Goal: Use online tool/utility: Utilize a website feature to perform a specific function

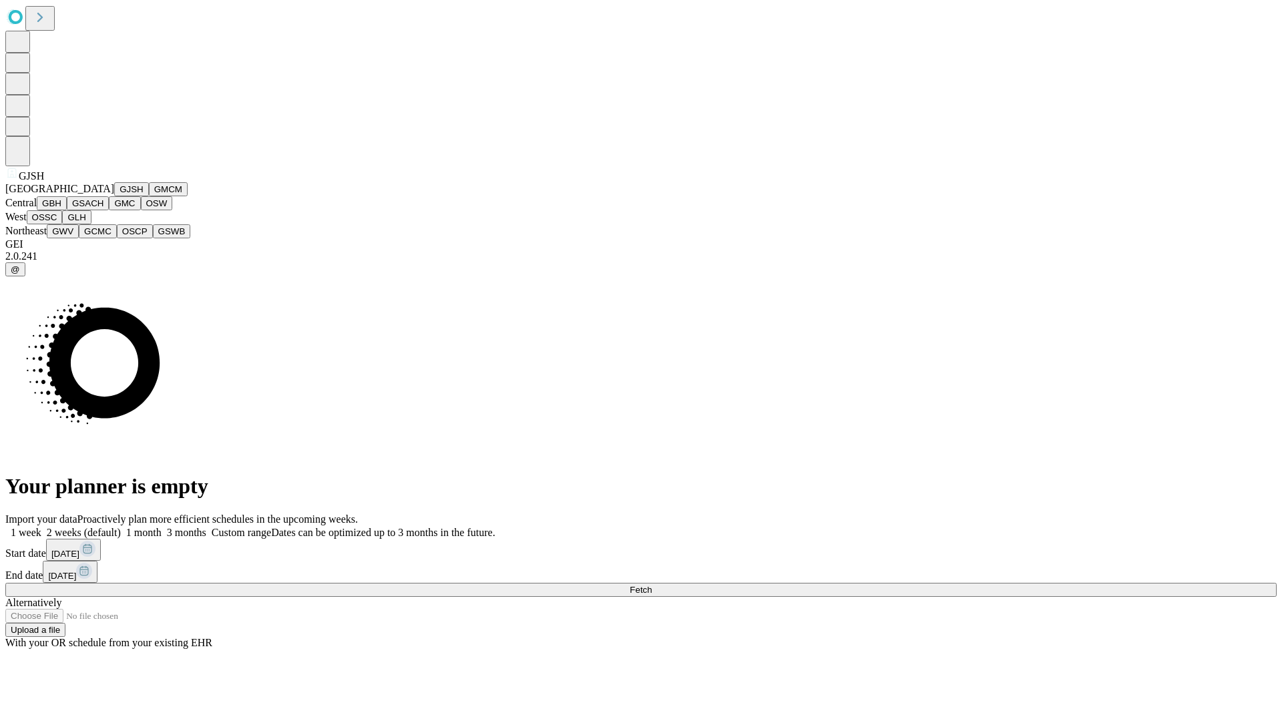
click at [114, 196] on button "GJSH" at bounding box center [131, 189] width 35 height 14
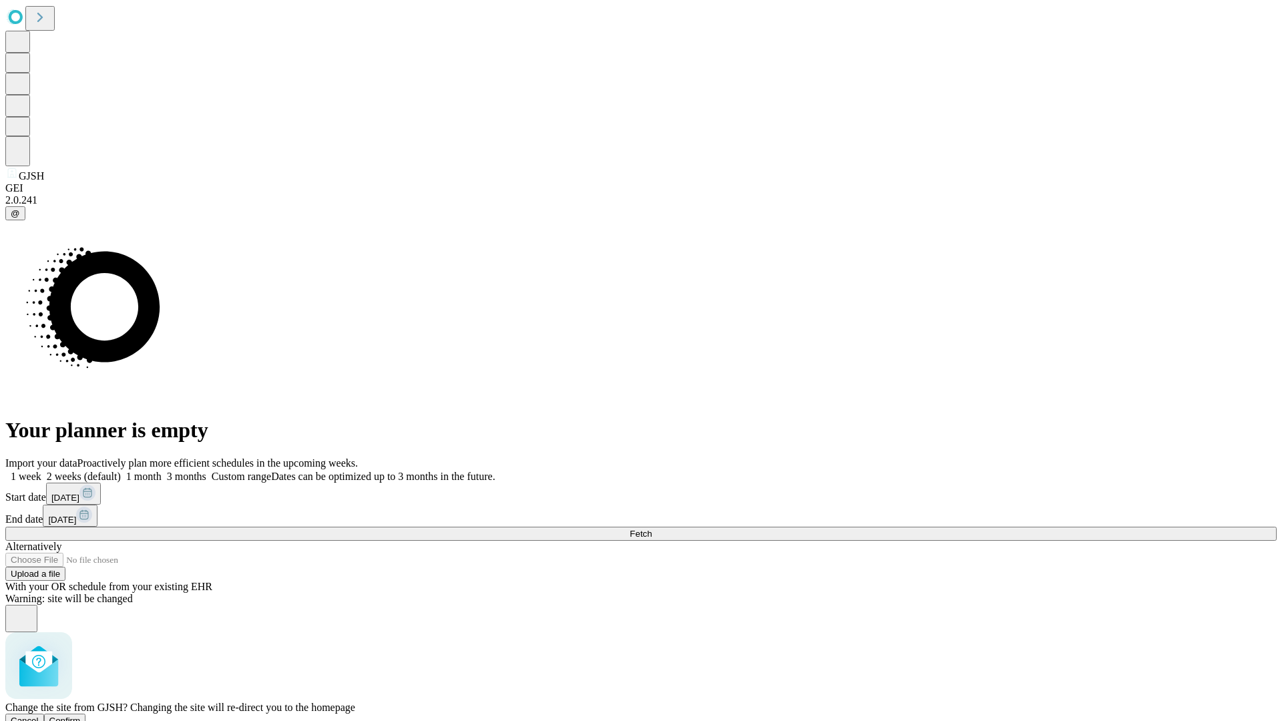
click at [81, 716] on span "Confirm" at bounding box center [64, 721] width 31 height 10
click at [121, 471] on label "2 weeks (default)" at bounding box center [80, 476] width 79 height 11
click at [652, 529] on span "Fetch" at bounding box center [641, 534] width 22 height 10
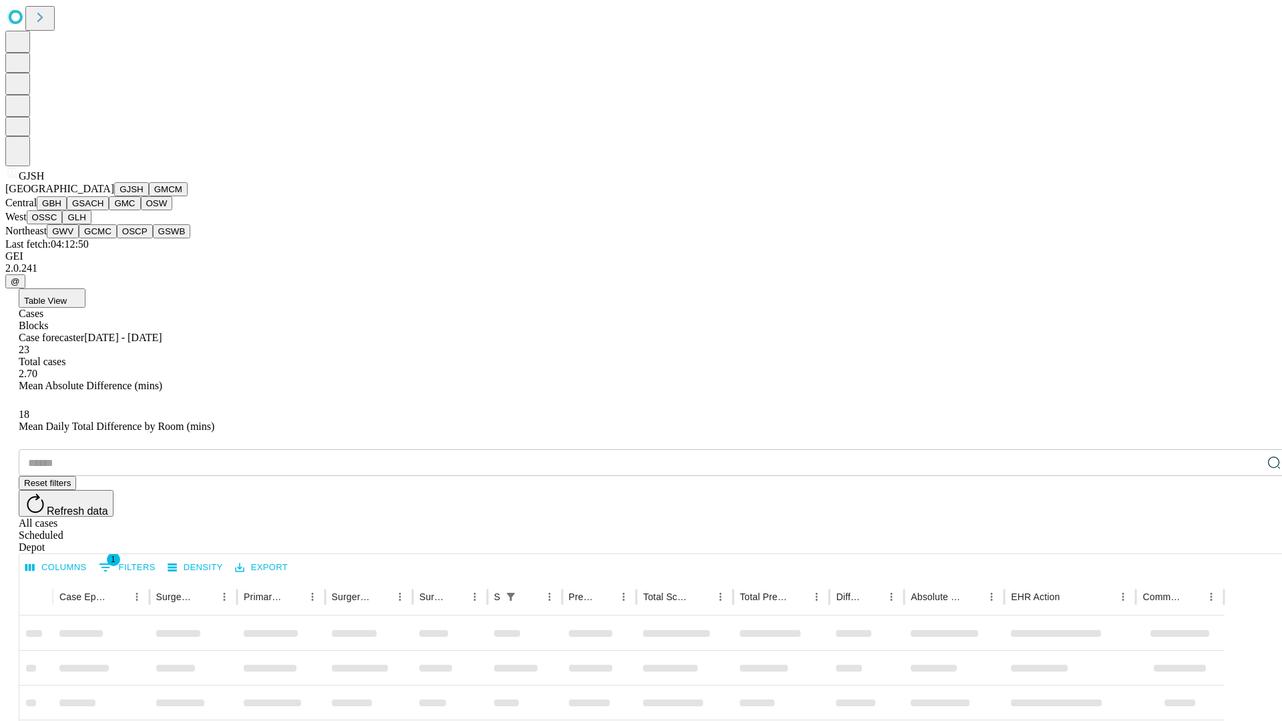
click at [149, 196] on button "GMCM" at bounding box center [168, 189] width 39 height 14
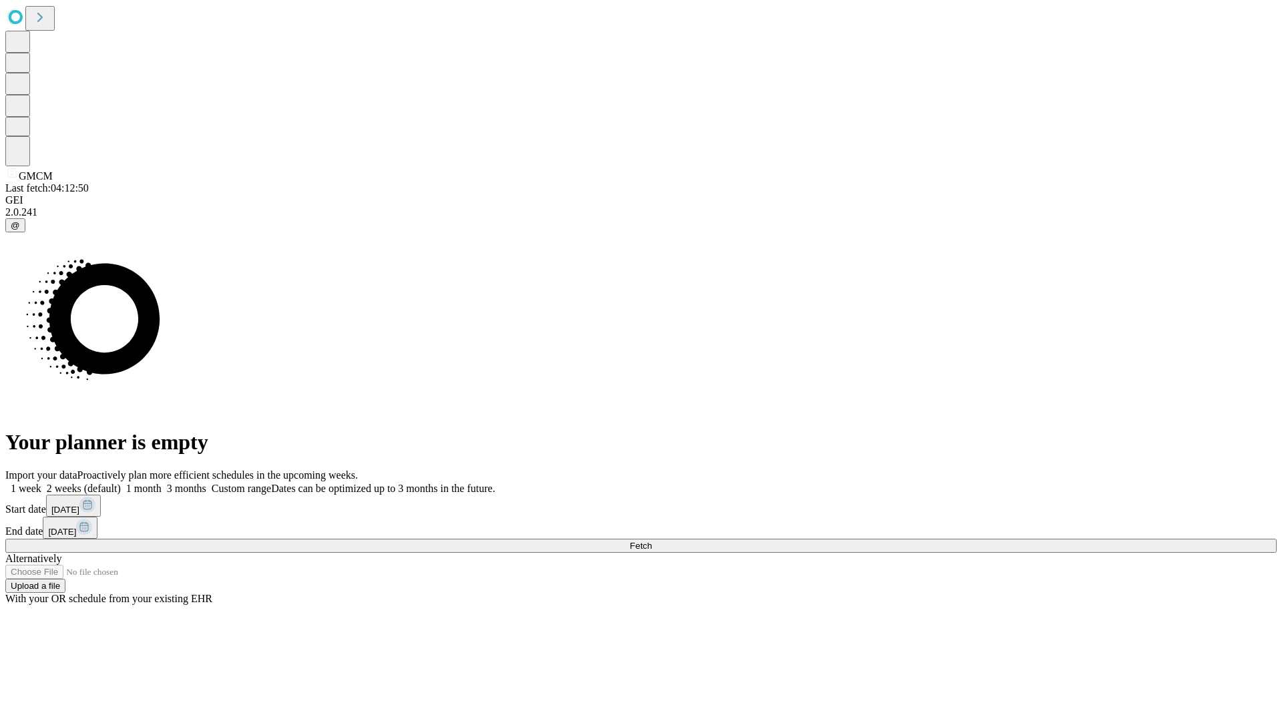
click at [121, 483] on label "2 weeks (default)" at bounding box center [80, 488] width 79 height 11
click at [652, 541] on span "Fetch" at bounding box center [641, 546] width 22 height 10
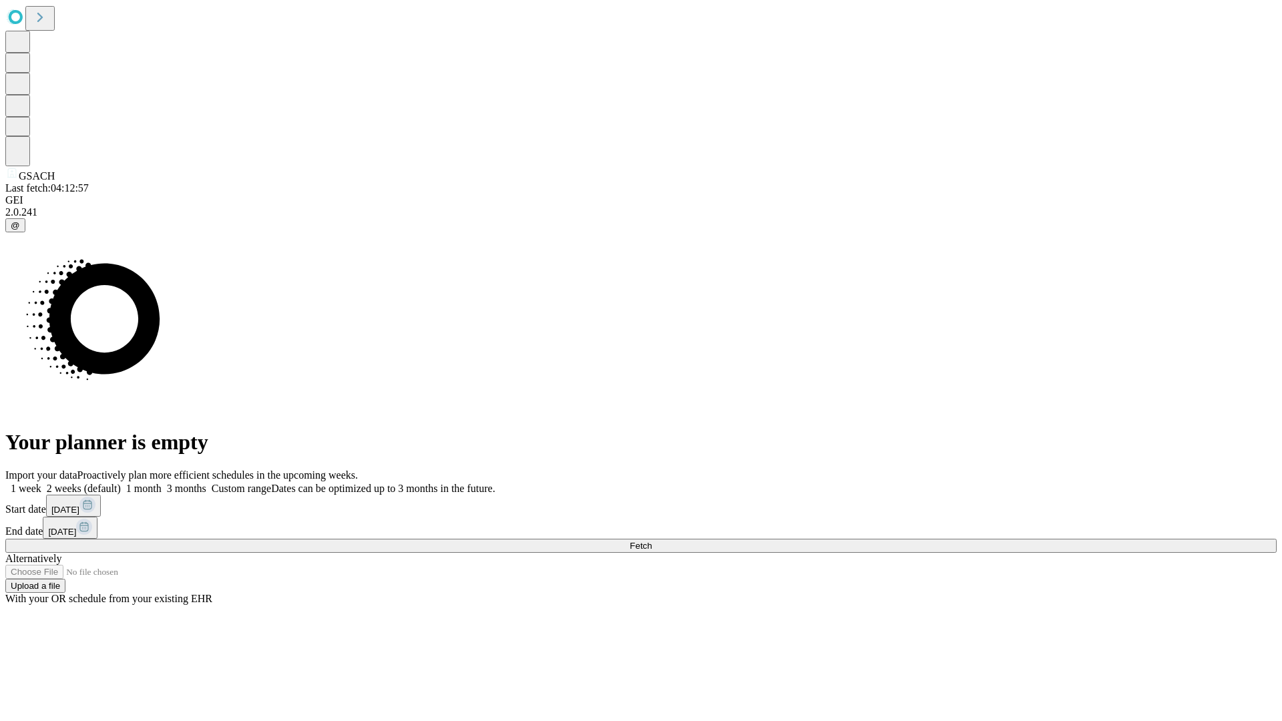
click at [121, 483] on label "2 weeks (default)" at bounding box center [80, 488] width 79 height 11
click at [652, 541] on span "Fetch" at bounding box center [641, 546] width 22 height 10
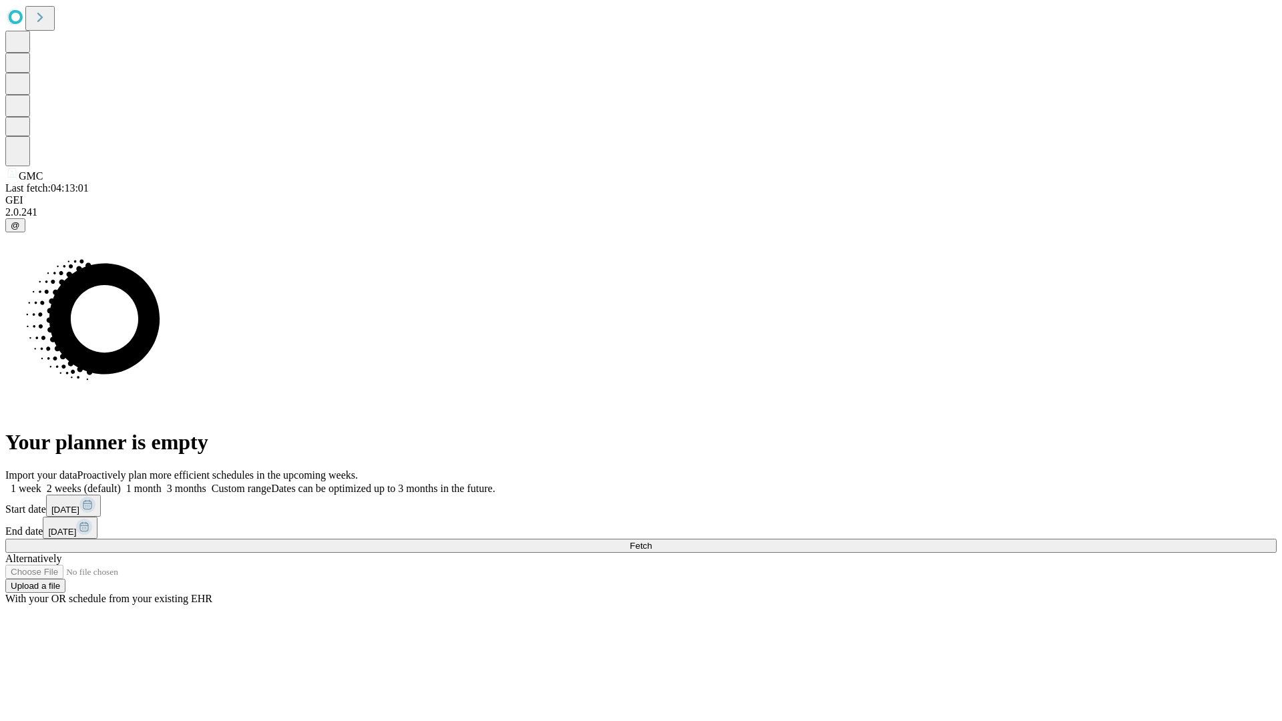
click at [121, 483] on label "2 weeks (default)" at bounding box center [80, 488] width 79 height 11
click at [652, 541] on span "Fetch" at bounding box center [641, 546] width 22 height 10
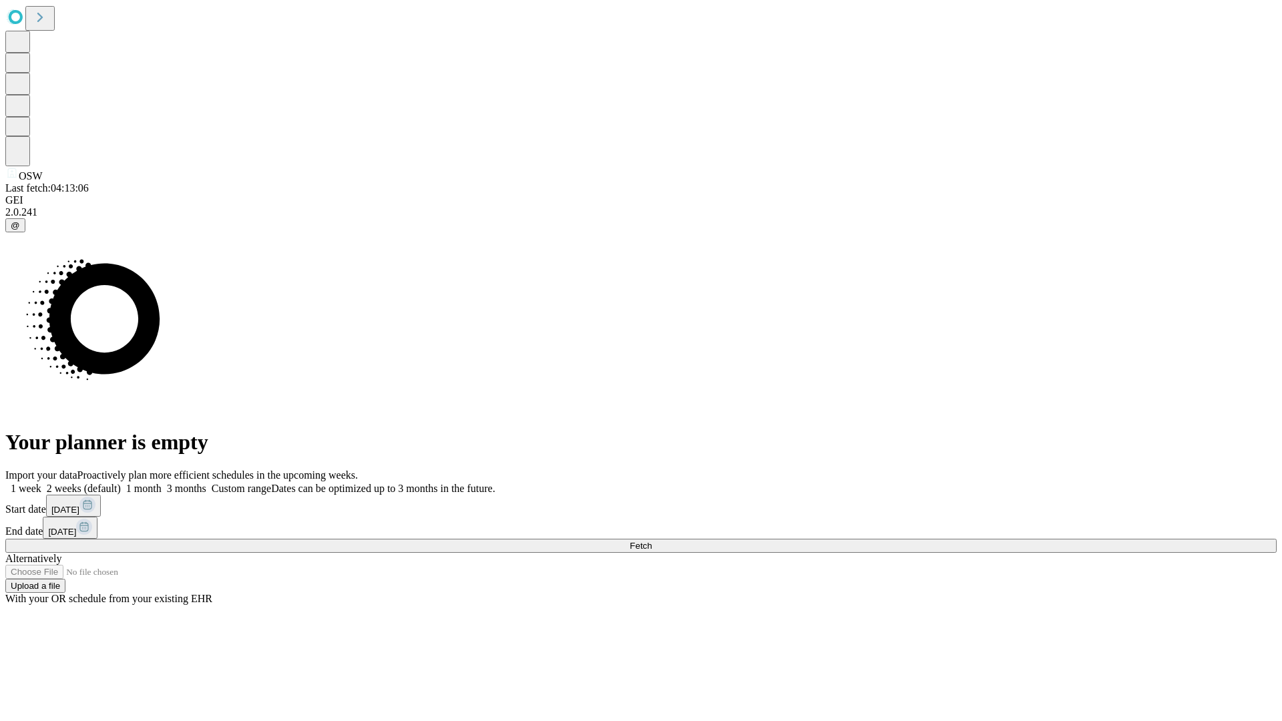
click at [121, 483] on label "2 weeks (default)" at bounding box center [80, 488] width 79 height 11
click at [652, 541] on span "Fetch" at bounding box center [641, 546] width 22 height 10
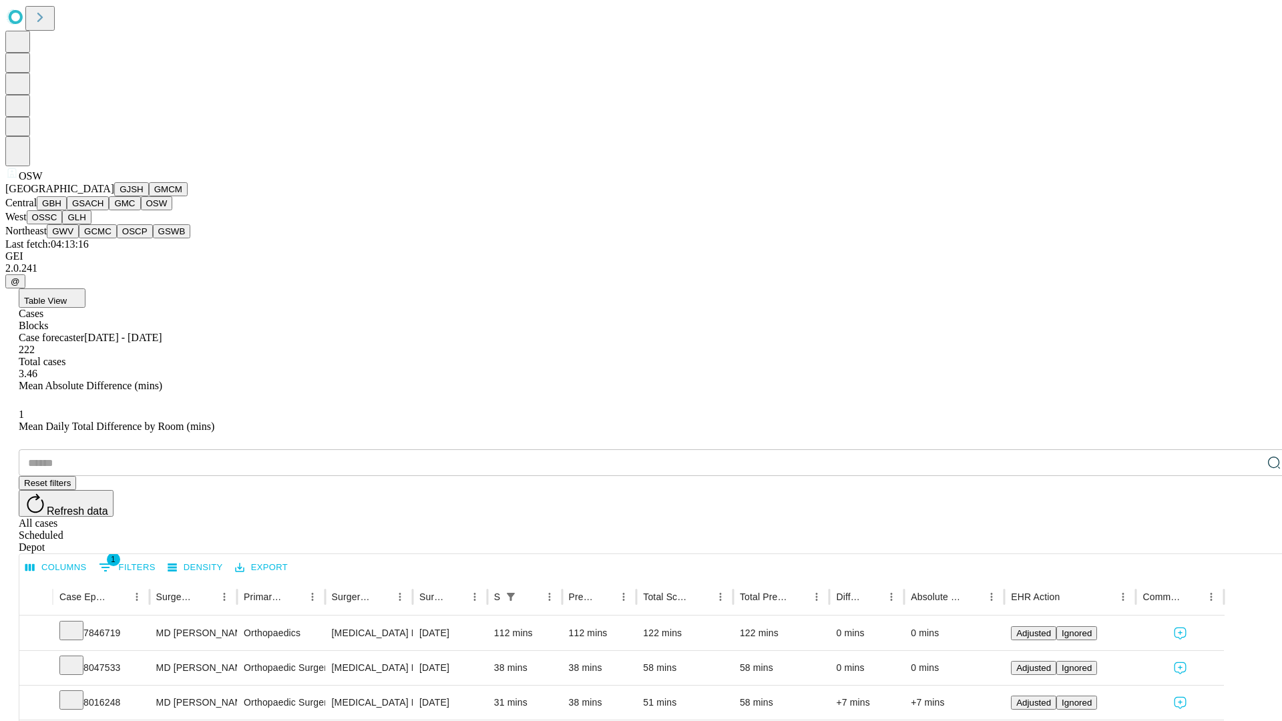
click at [63, 224] on button "OSSC" at bounding box center [45, 217] width 36 height 14
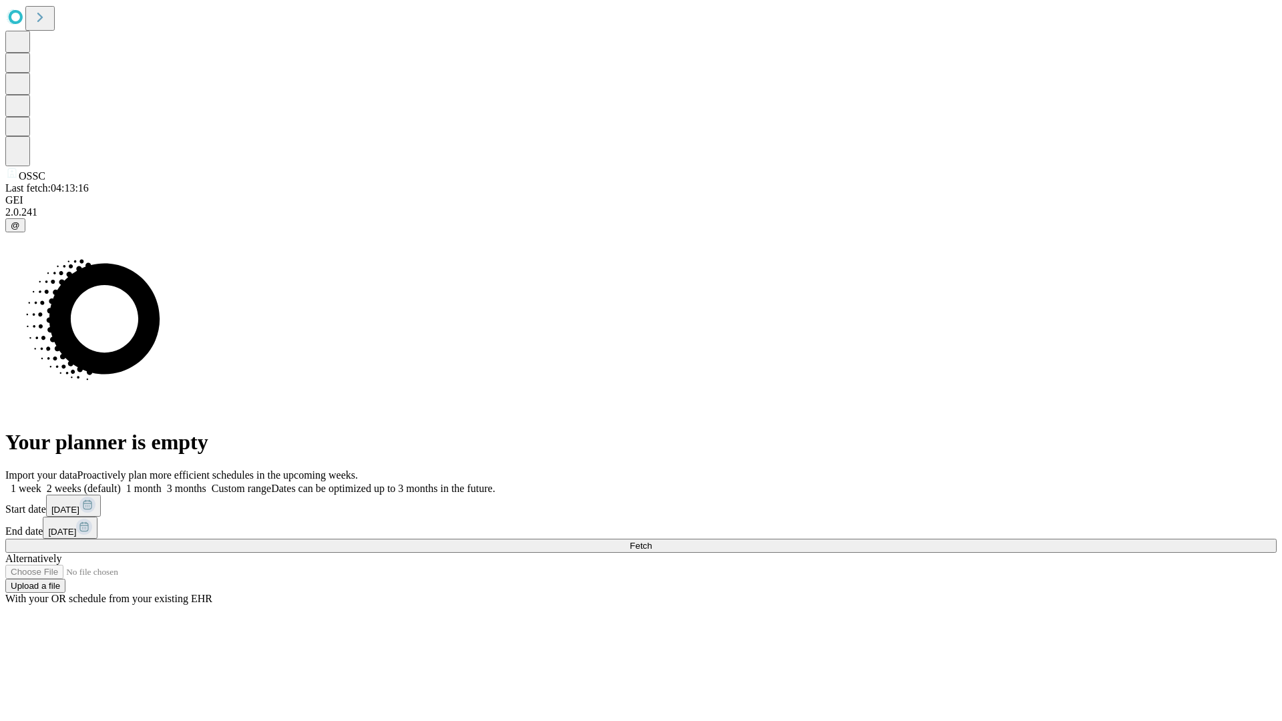
click at [121, 483] on label "2 weeks (default)" at bounding box center [80, 488] width 79 height 11
click at [652, 541] on span "Fetch" at bounding box center [641, 546] width 22 height 10
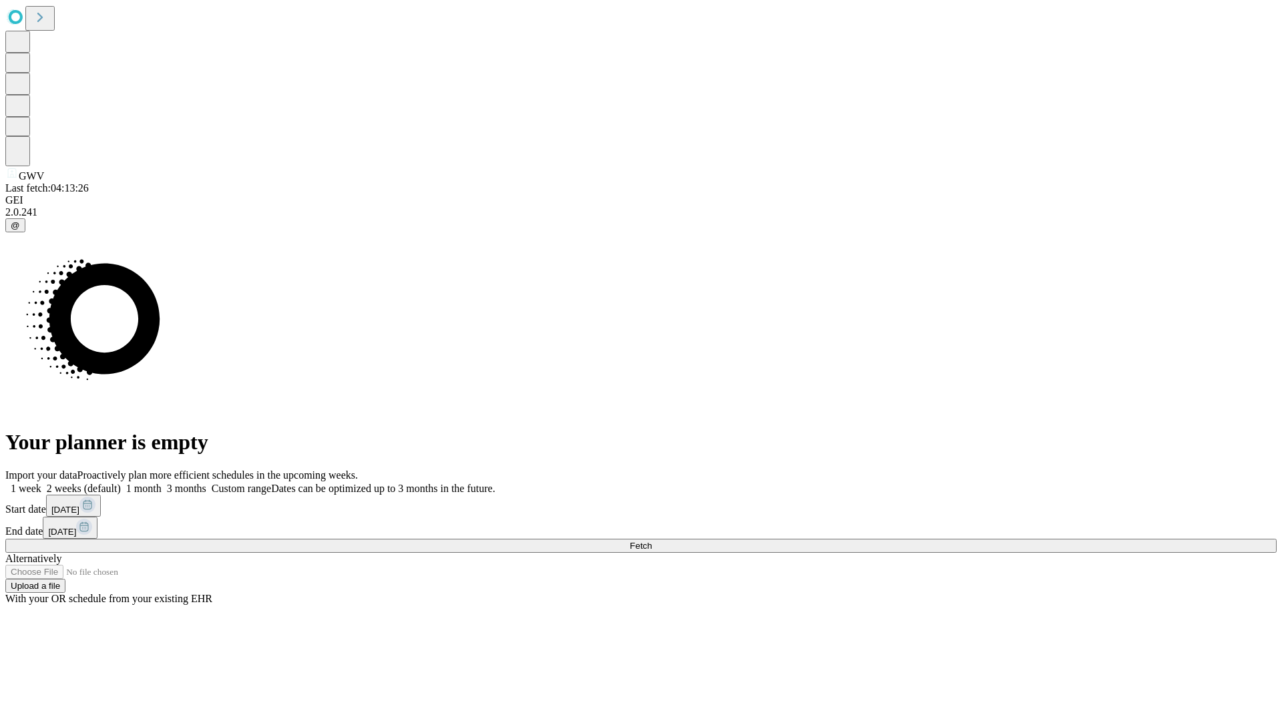
click at [121, 483] on label "2 weeks (default)" at bounding box center [80, 488] width 79 height 11
click at [652, 541] on span "Fetch" at bounding box center [641, 546] width 22 height 10
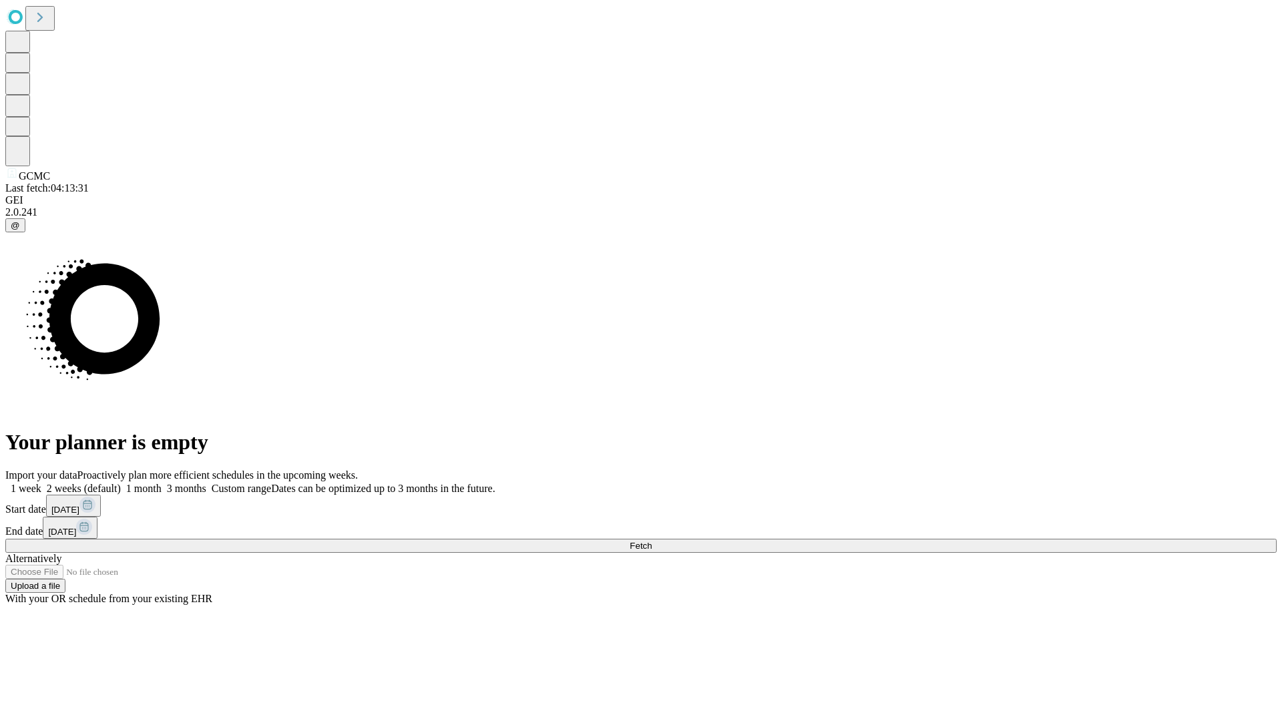
click at [121, 483] on label "2 weeks (default)" at bounding box center [80, 488] width 79 height 11
click at [652, 541] on span "Fetch" at bounding box center [641, 546] width 22 height 10
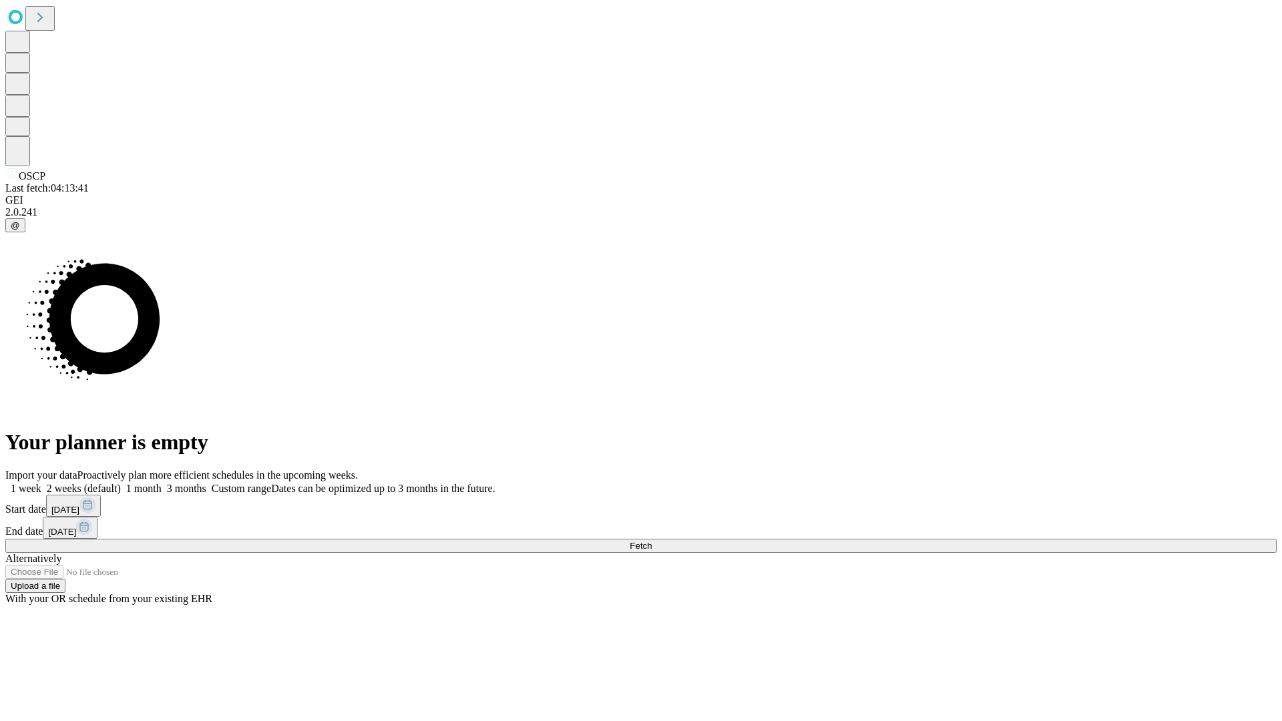
click at [121, 483] on label "2 weeks (default)" at bounding box center [80, 488] width 79 height 11
click at [652, 541] on span "Fetch" at bounding box center [641, 546] width 22 height 10
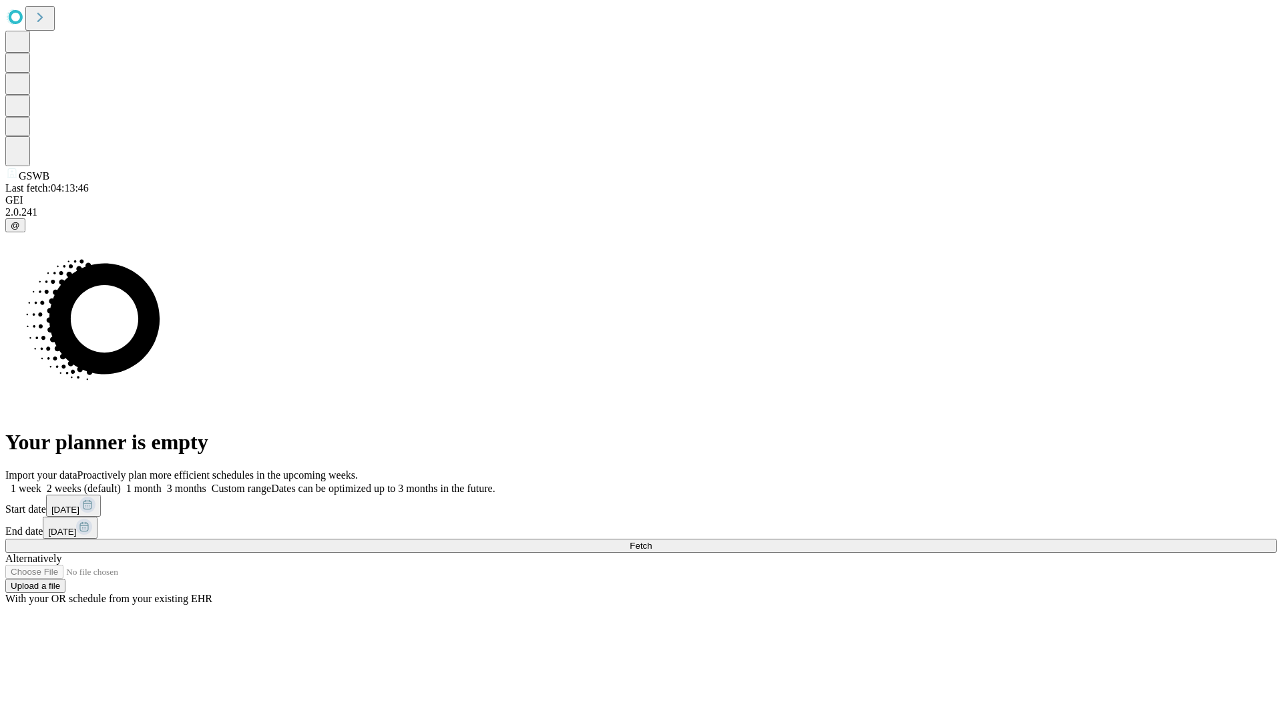
click at [121, 483] on label "2 weeks (default)" at bounding box center [80, 488] width 79 height 11
click at [652, 541] on span "Fetch" at bounding box center [641, 546] width 22 height 10
